Goal: Find specific page/section: Find specific page/section

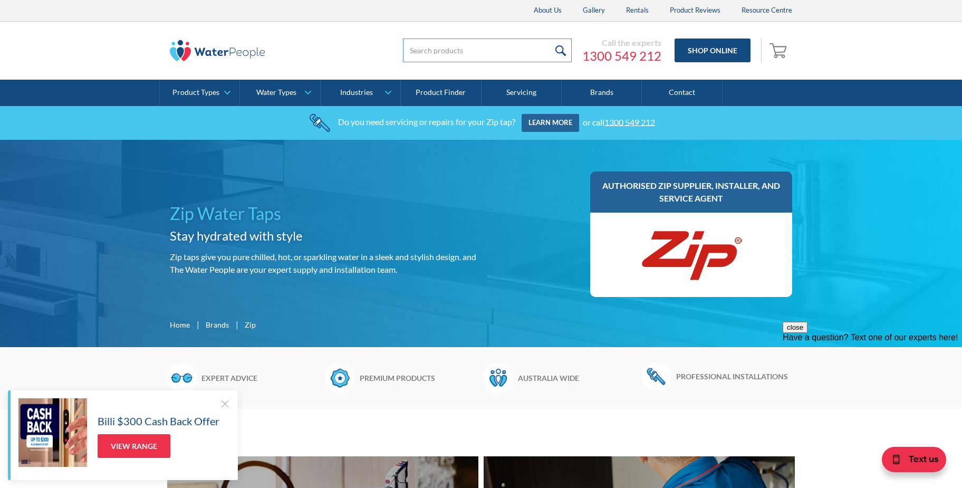
click at [476, 52] on input "search" at bounding box center [487, 51] width 169 height 24
paste input "2021120751042"
type input "2021120751042"
click at [549, 39] on input "submit" at bounding box center [560, 51] width 23 height 24
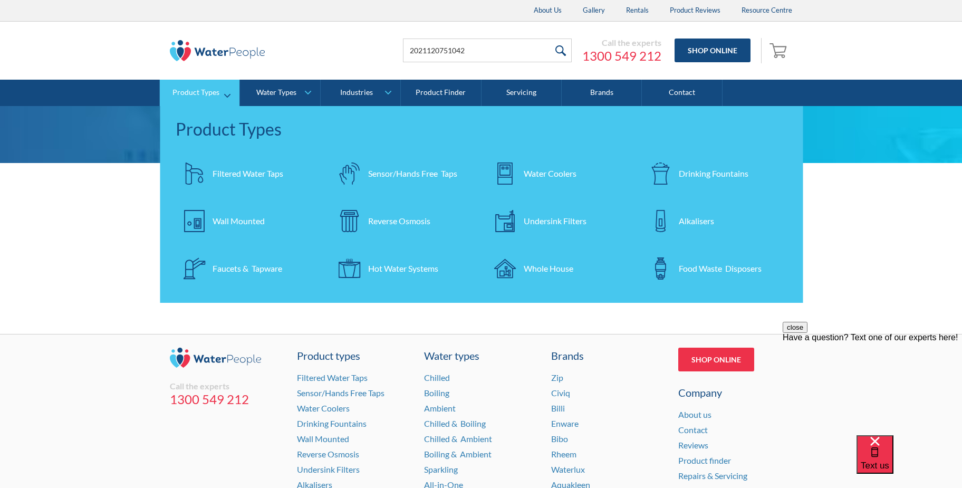
click at [552, 219] on div "Undersink Filters" at bounding box center [555, 221] width 63 height 13
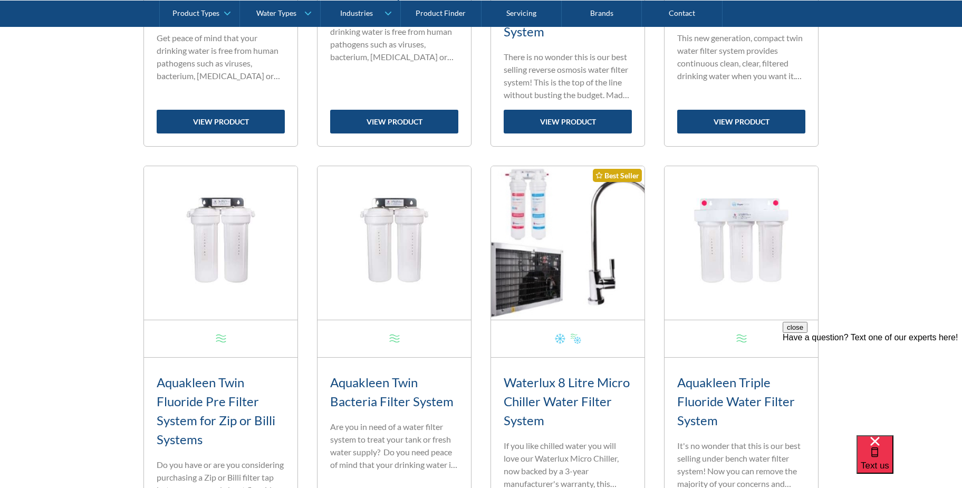
scroll to position [739, 0]
